Goal: Find specific page/section: Find specific page/section

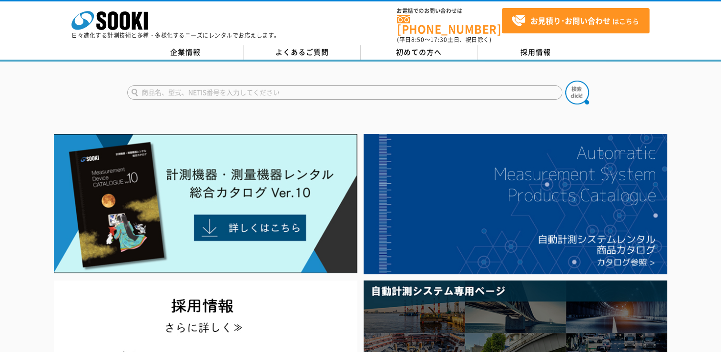
click at [109, 92] on div at bounding box center [360, 84] width 721 height 46
click at [192, 49] on link "企業情報" at bounding box center [185, 52] width 117 height 14
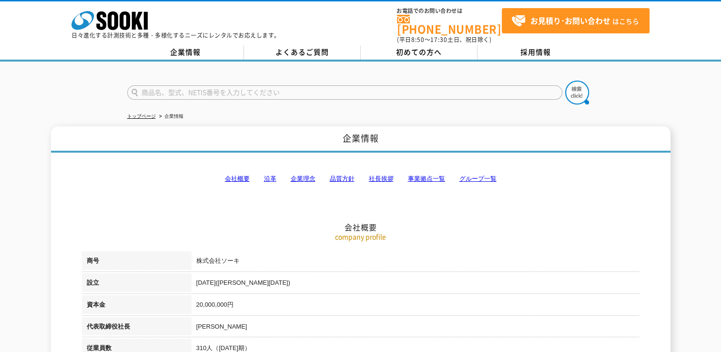
click at [418, 174] on li "事業拠点一覧" at bounding box center [426, 179] width 37 height 10
click at [418, 175] on link "事業拠点一覧" at bounding box center [426, 178] width 37 height 7
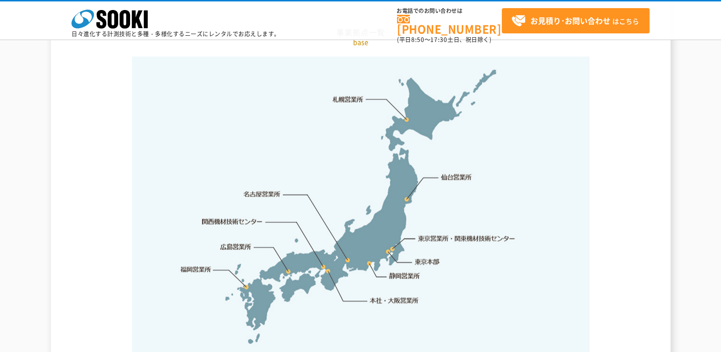
scroll to position [2008, 0]
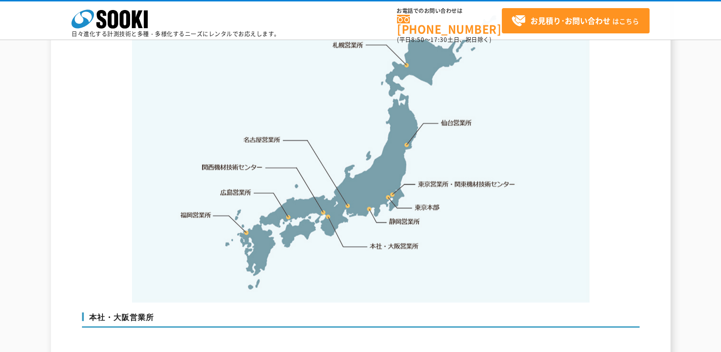
click at [390, 241] on link "本社・大阪営業所" at bounding box center [394, 246] width 50 height 10
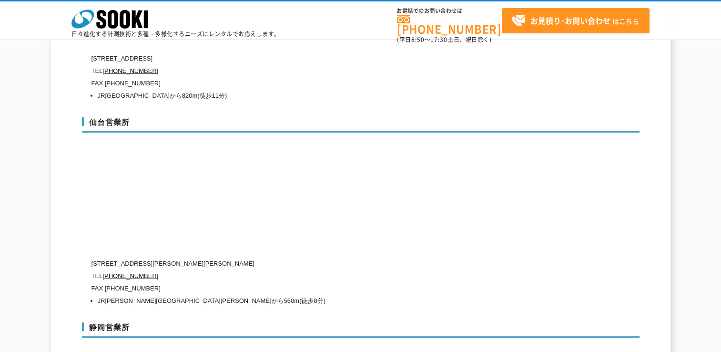
scroll to position [3063, 0]
